Goal: Transaction & Acquisition: Download file/media

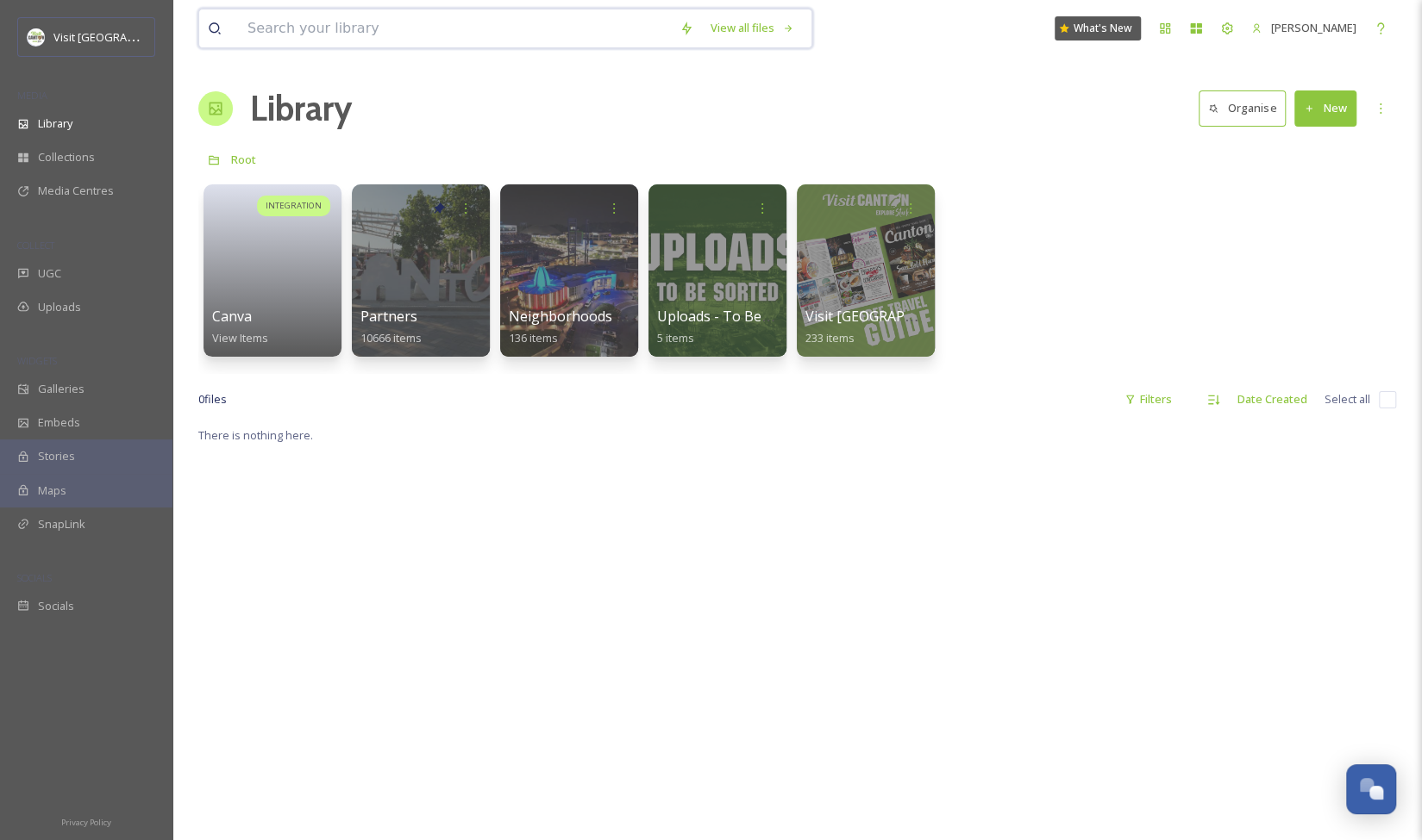
click at [325, 34] on input at bounding box center [455, 28] width 432 height 38
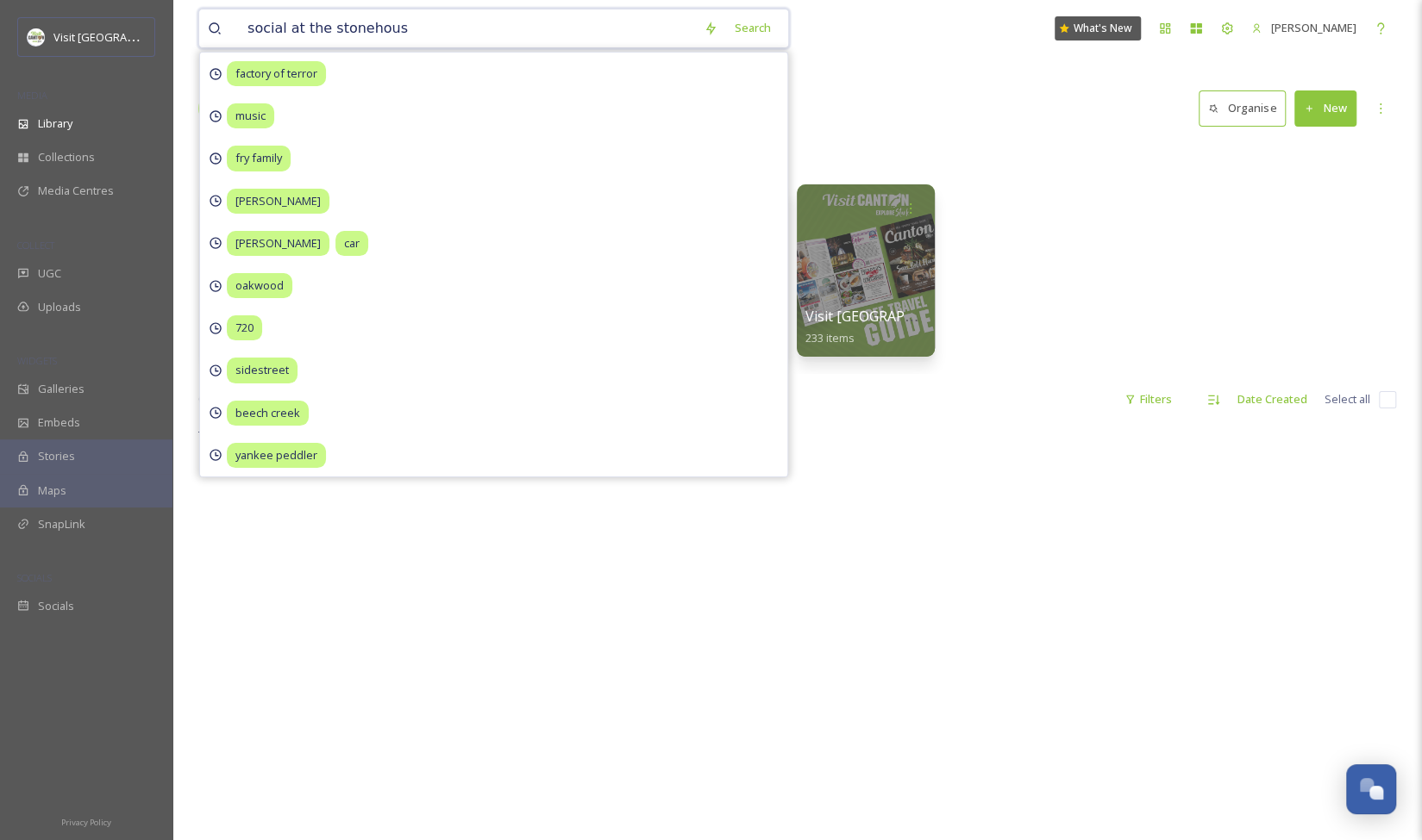
type input "social at the [GEOGRAPHIC_DATA]"
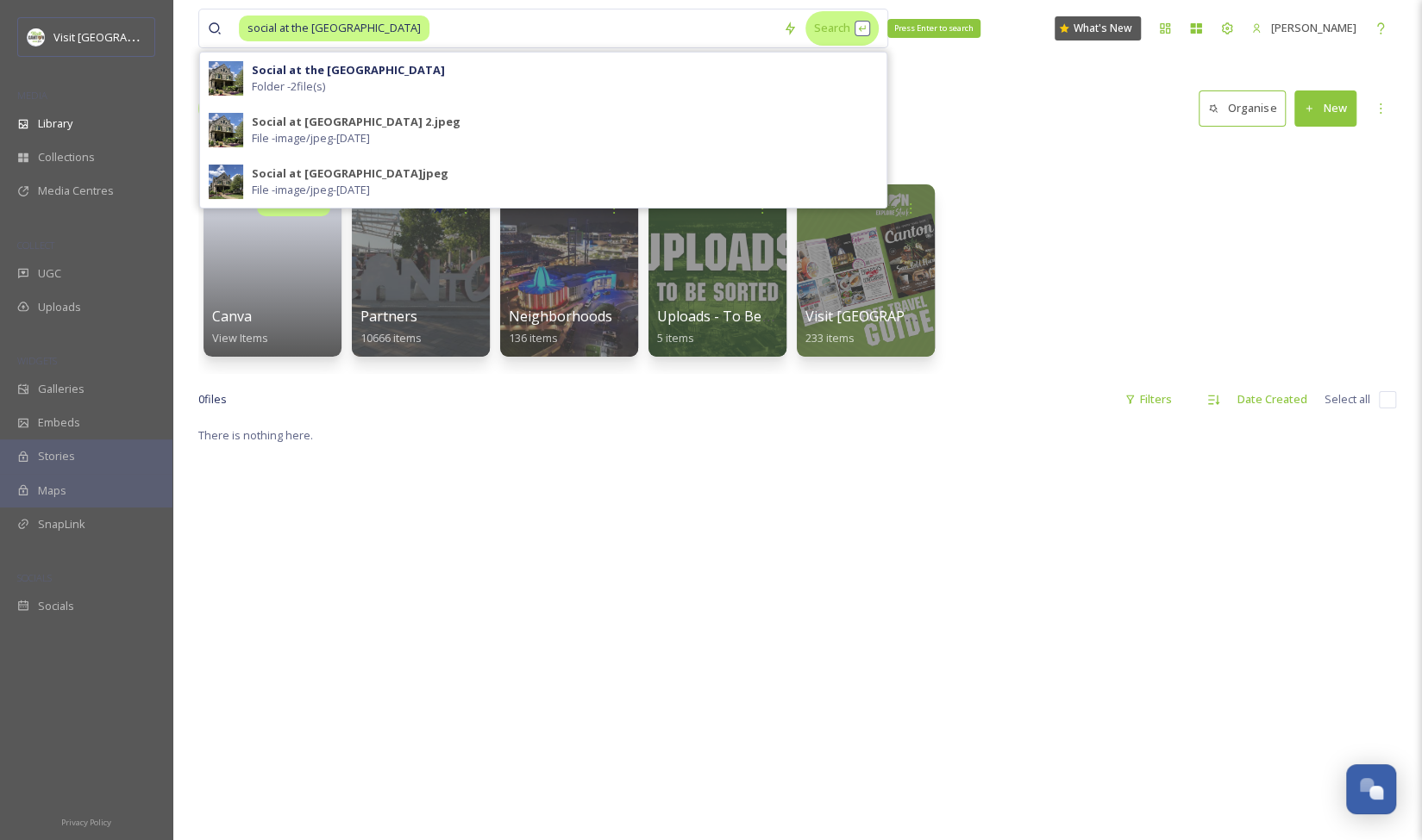
click at [832, 29] on div "Search Press Enter to search" at bounding box center [841, 28] width 73 height 33
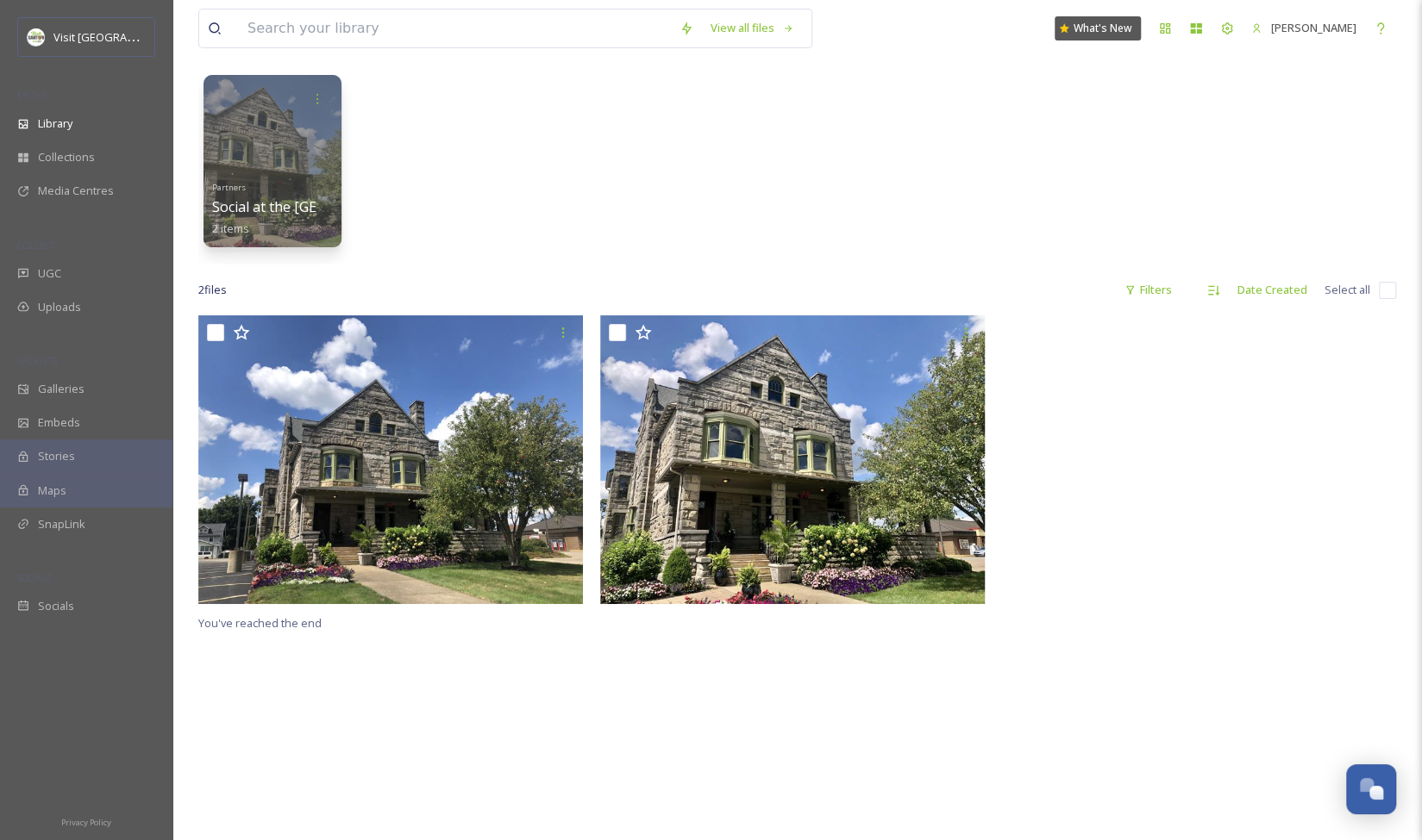
scroll to position [72, 0]
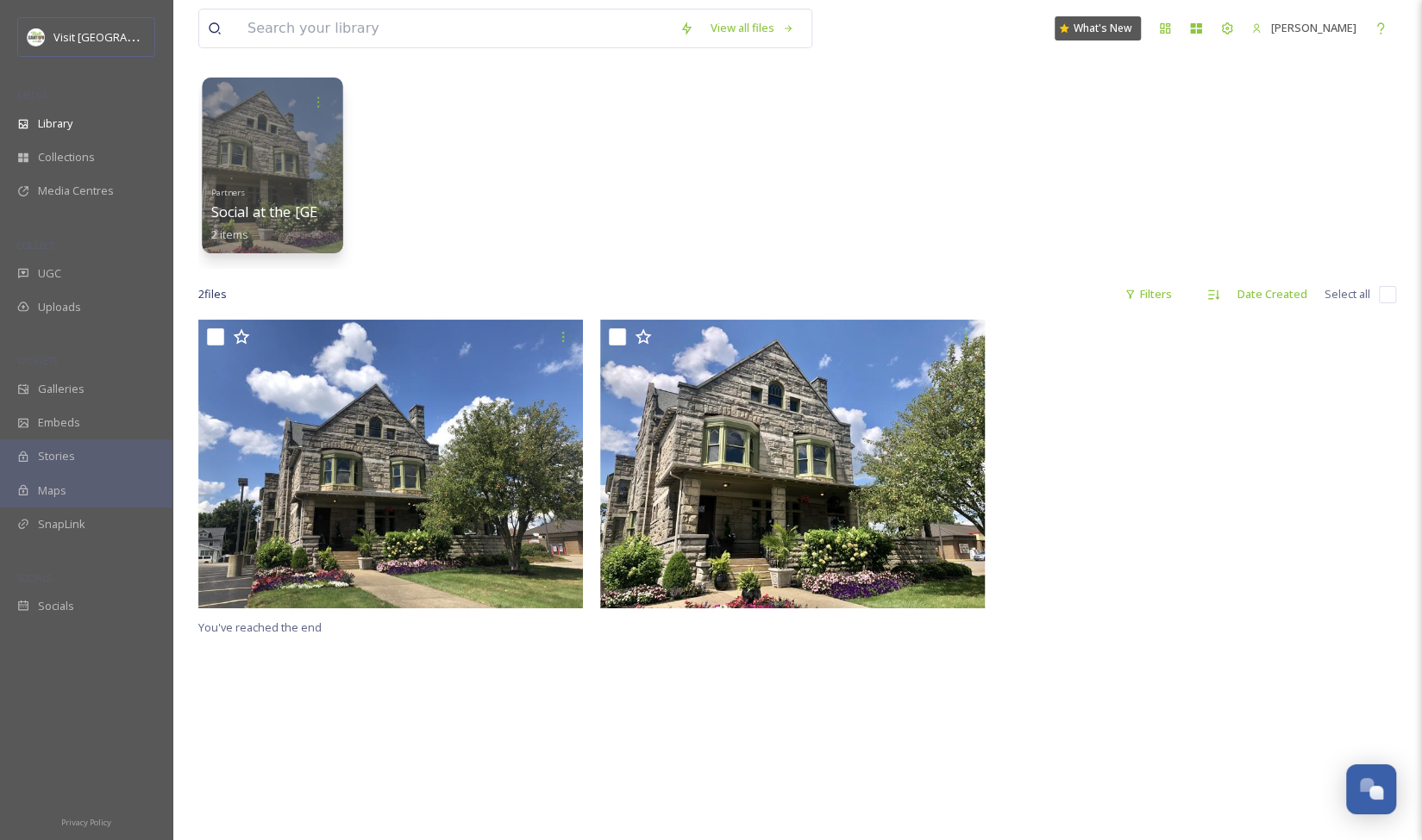
click at [297, 172] on div at bounding box center [273, 166] width 141 height 176
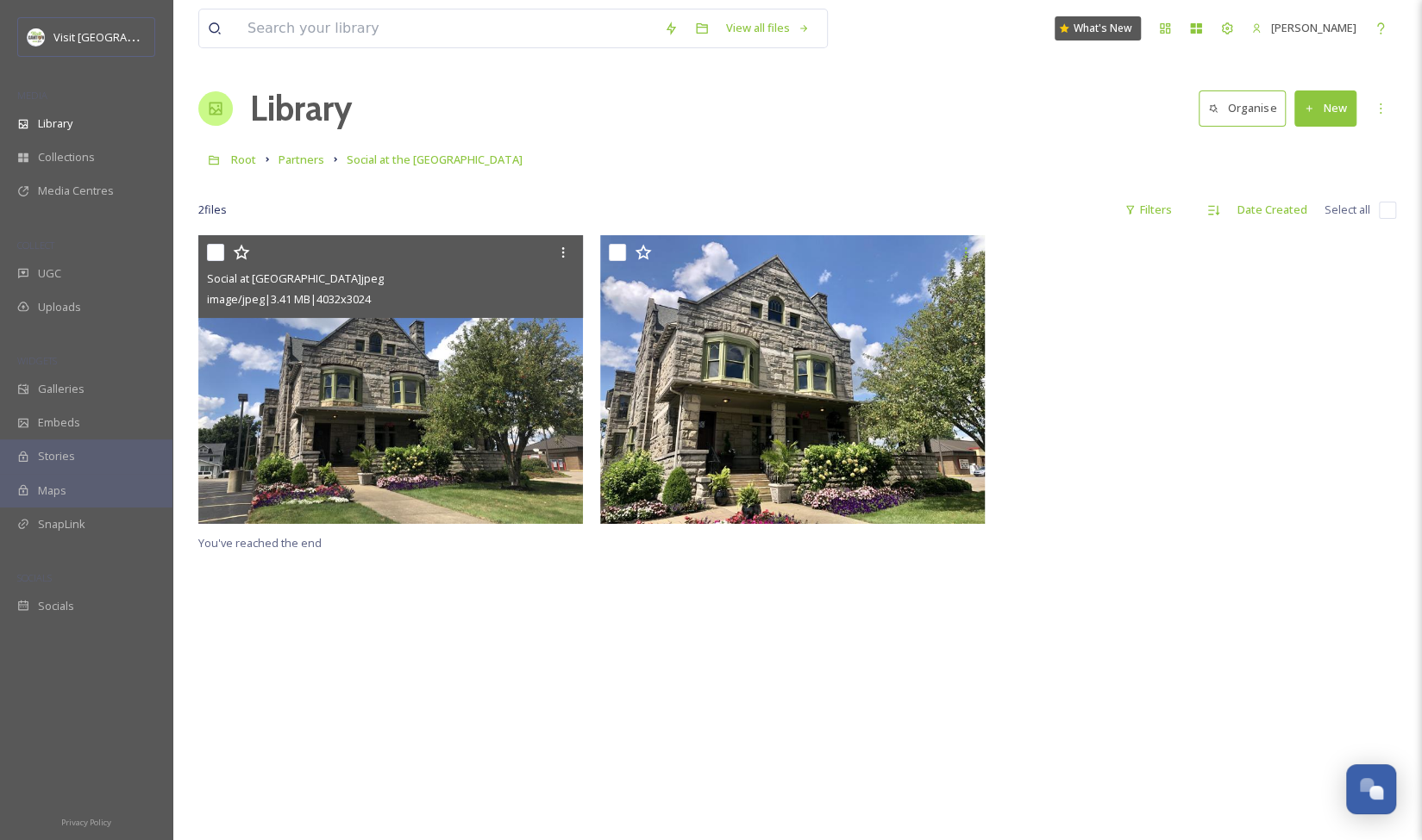
click at [457, 372] on img at bounding box center [391, 379] width 385 height 288
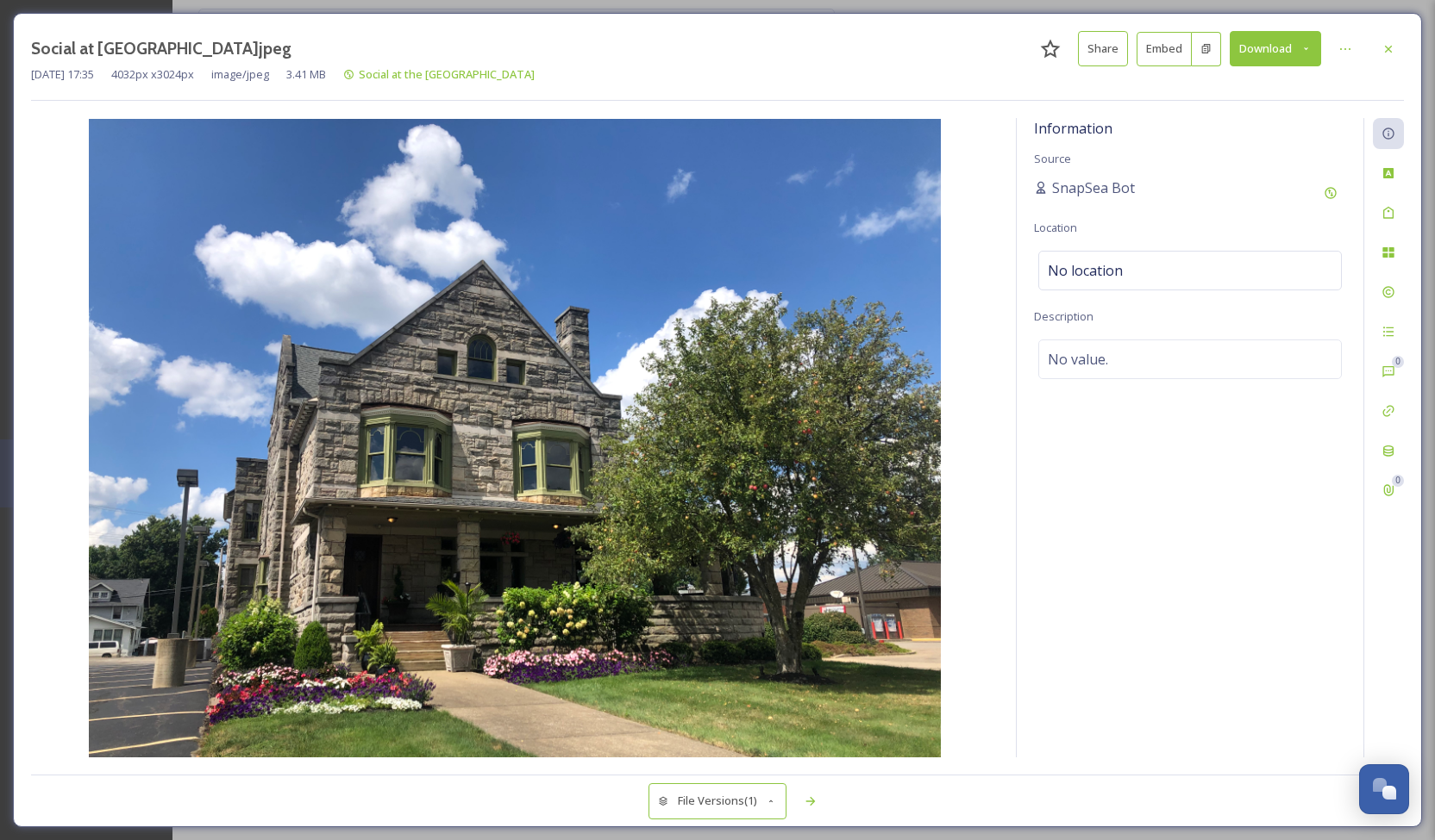
click at [1295, 40] on button "Download" at bounding box center [1275, 48] width 92 height 35
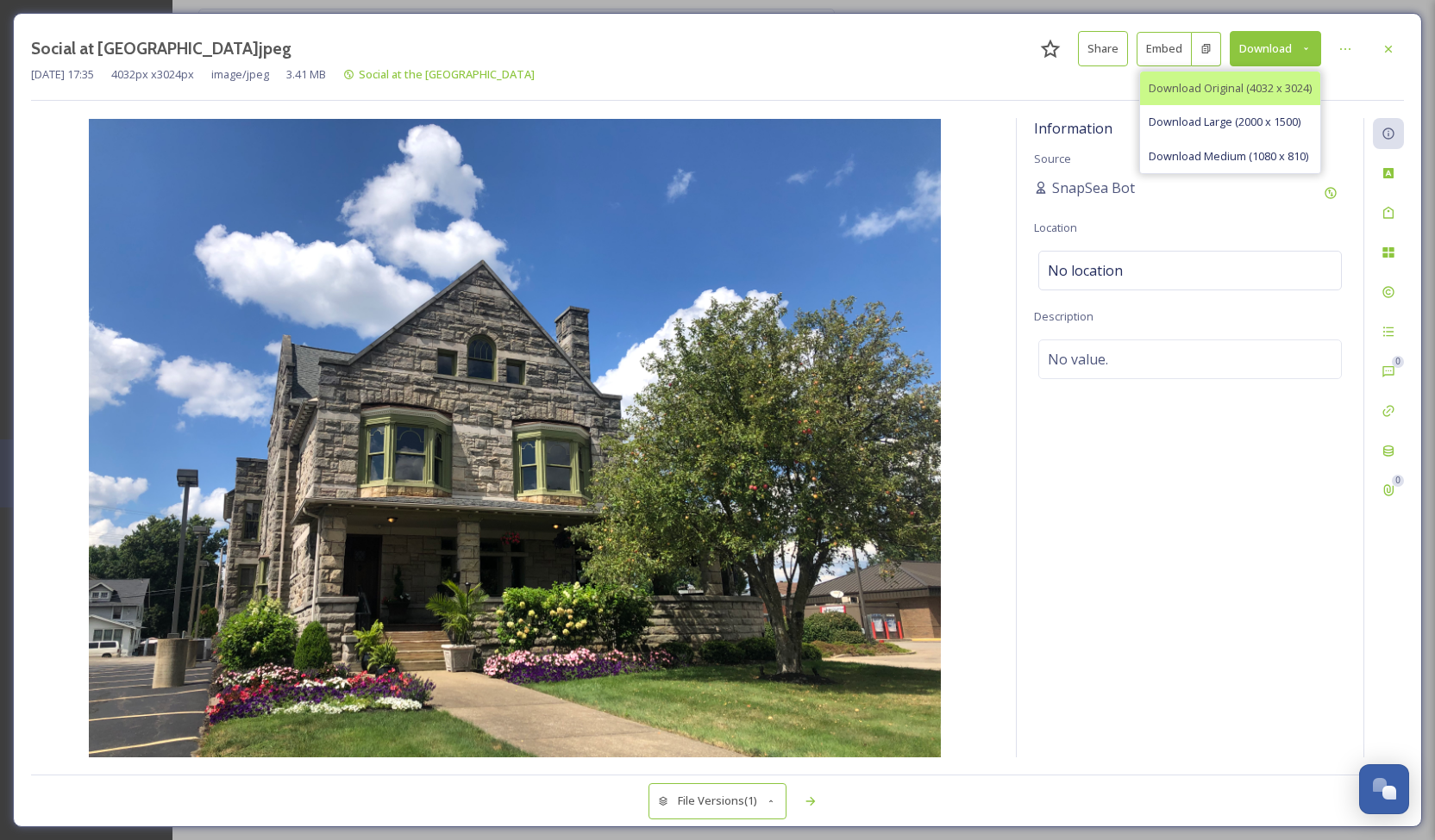
click at [1217, 91] on span "Download Original (4032 x 3024)" at bounding box center [1230, 88] width 163 height 17
